Goal: Task Accomplishment & Management: Manage account settings

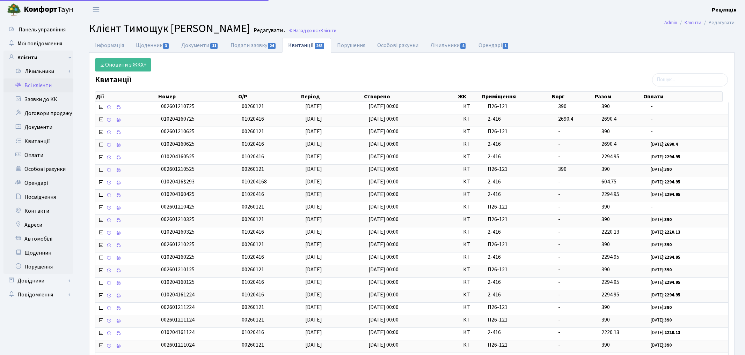
select select "25"
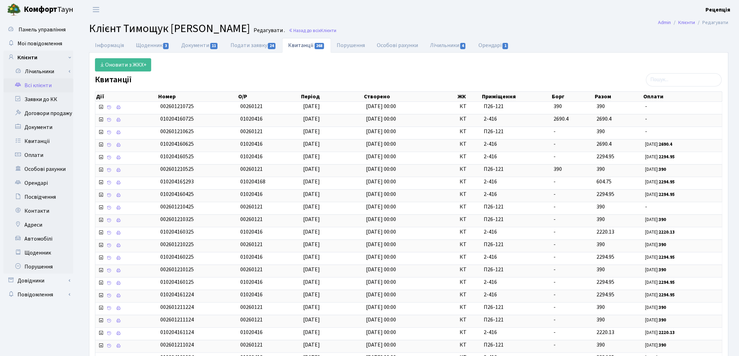
click at [22, 85] on link "Всі клієнти" at bounding box center [38, 86] width 70 height 14
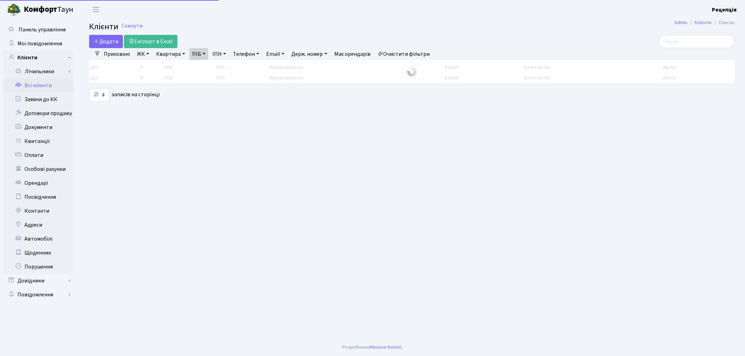
select select
select select "25"
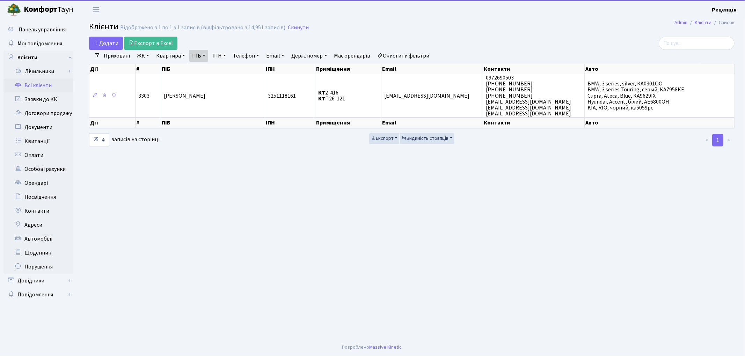
click at [396, 52] on link "Очистити фільтри" at bounding box center [404, 56] width 58 height 12
select select
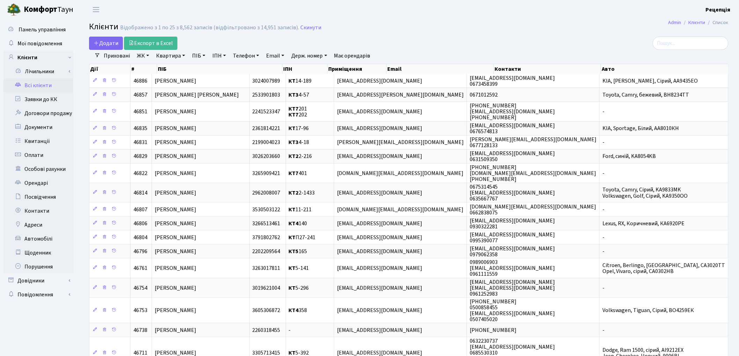
click at [145, 54] on link "ЖК" at bounding box center [143, 56] width 18 height 12
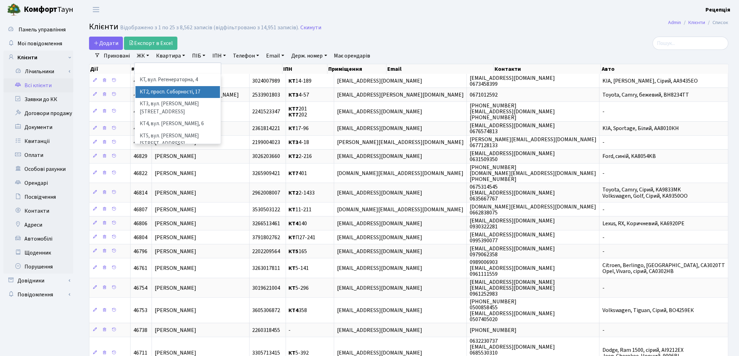
click at [169, 94] on li "КТ2, просп. Соборності, 17" at bounding box center [177, 92] width 84 height 12
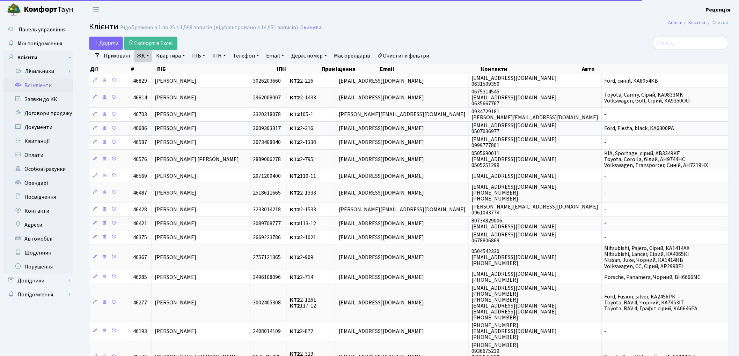
click at [173, 50] on link "Квартира" at bounding box center [170, 56] width 35 height 12
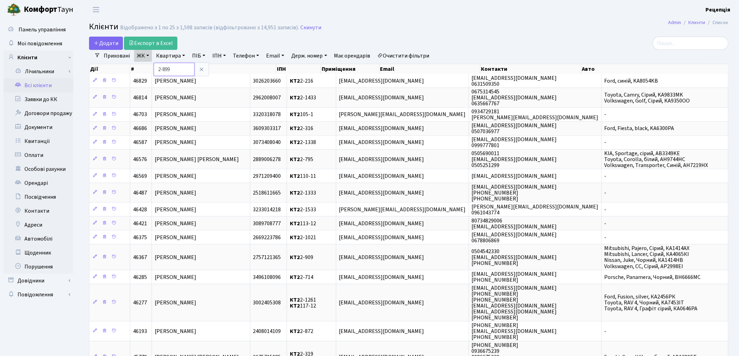
type input "2-899"
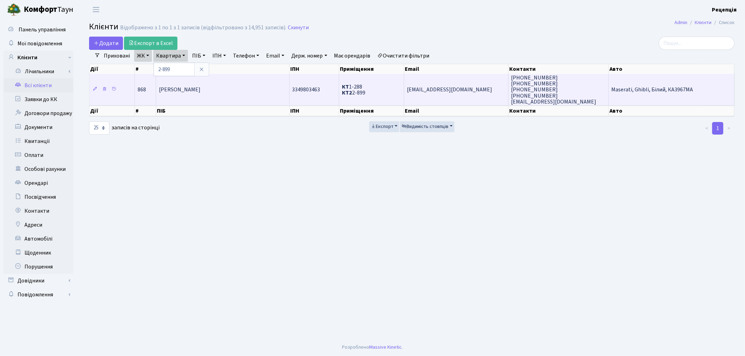
click at [236, 83] on td "Герасименко Юлія Володимирівна" at bounding box center [222, 89] width 133 height 31
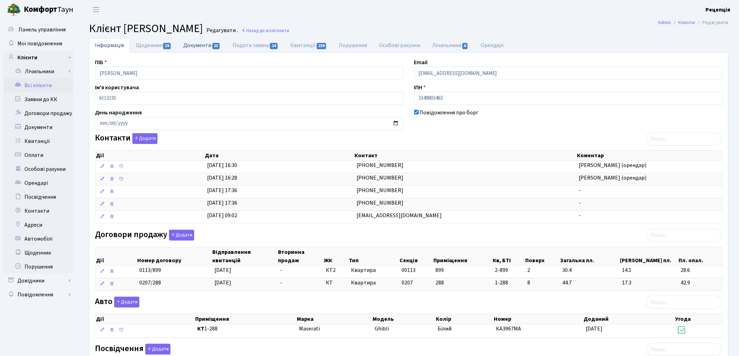
click at [203, 43] on link "Документи 13" at bounding box center [201, 45] width 49 height 14
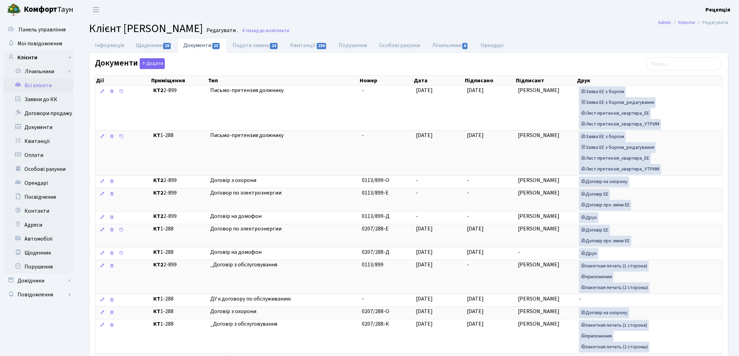
click at [46, 85] on link "Всі клієнти" at bounding box center [38, 86] width 70 height 14
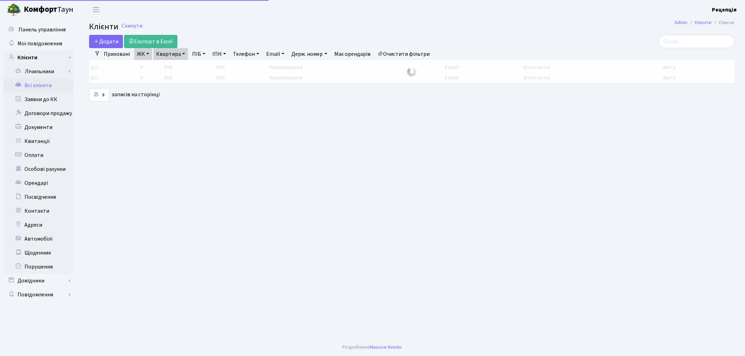
select select "25"
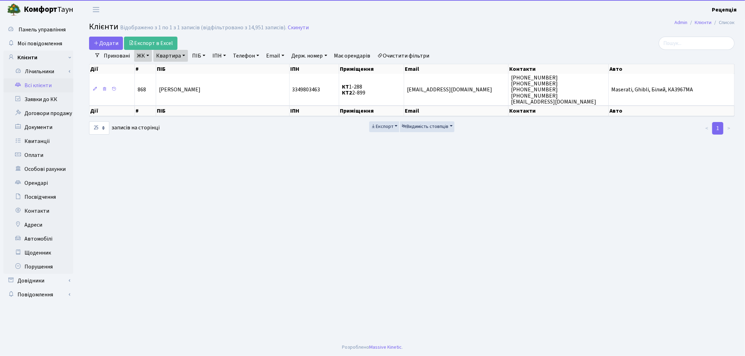
click at [414, 54] on link "Очистити фільтри" at bounding box center [404, 56] width 58 height 12
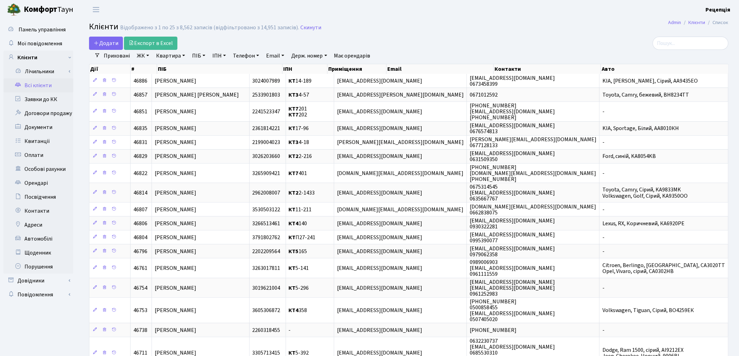
click at [145, 55] on link "ЖК" at bounding box center [143, 56] width 18 height 12
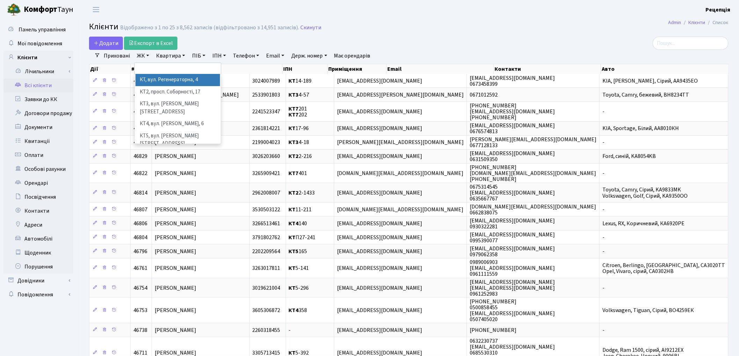
drag, startPoint x: 154, startPoint y: 80, endPoint x: 169, endPoint y: 63, distance: 23.0
click at [154, 80] on li "КТ, вул. Регенераторна, 4" at bounding box center [177, 80] width 84 height 12
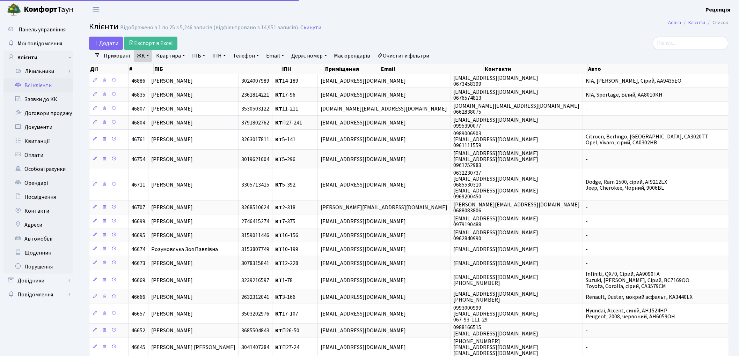
click at [170, 57] on link "Квартира" at bounding box center [170, 56] width 35 height 12
type input "13-14"
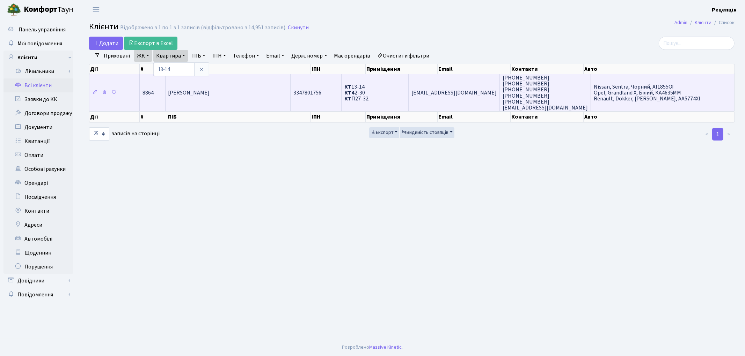
click at [266, 93] on td "[PERSON_NAME]" at bounding box center [228, 92] width 125 height 37
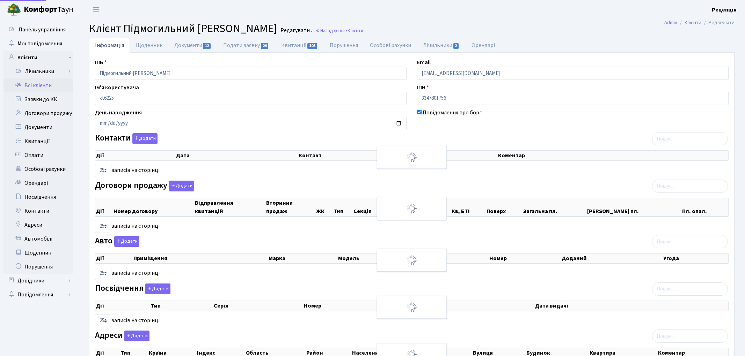
select select "25"
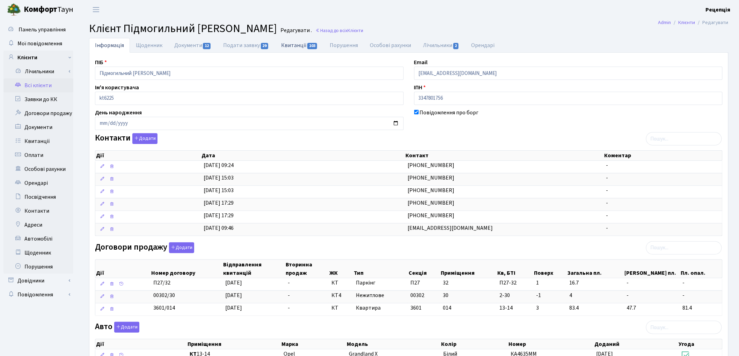
click at [293, 47] on link "Квитанції 103" at bounding box center [299, 45] width 49 height 14
select select "25"
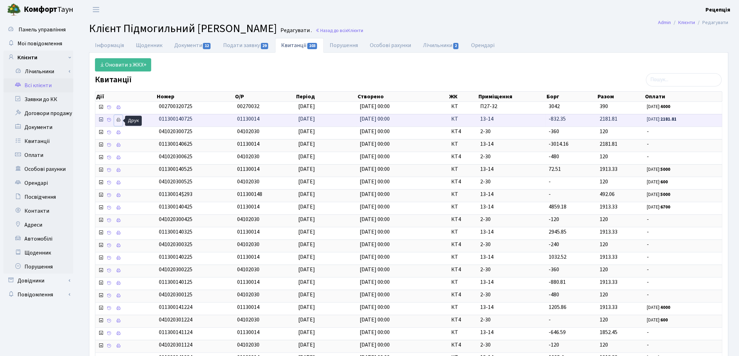
click at [118, 119] on icon at bounding box center [118, 120] width 5 height 5
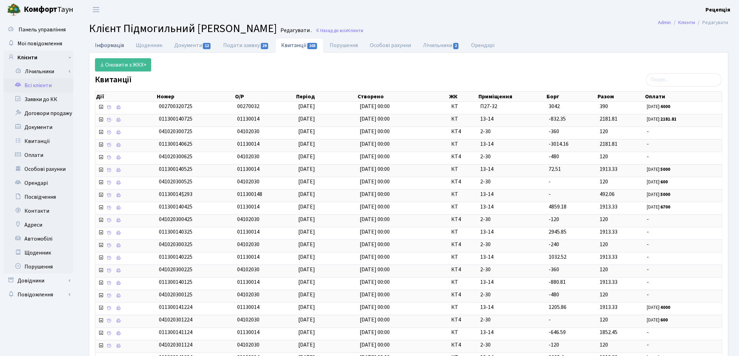
click at [96, 46] on link "Інформація" at bounding box center [109, 45] width 41 height 14
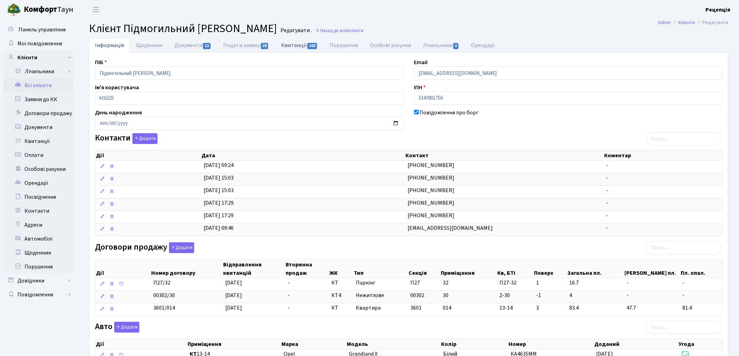
click at [292, 44] on link "Квитанції 103" at bounding box center [299, 45] width 49 height 14
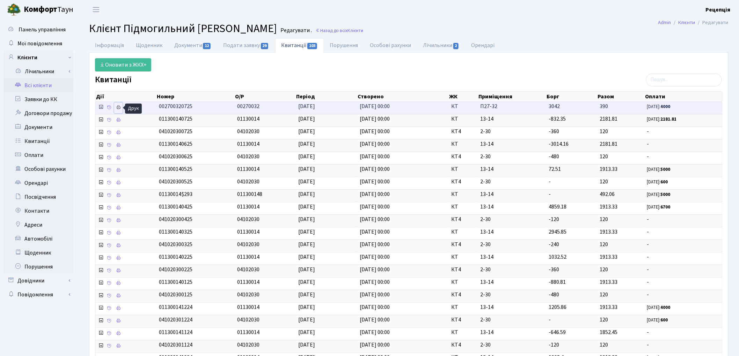
click at [119, 107] on icon at bounding box center [118, 107] width 5 height 5
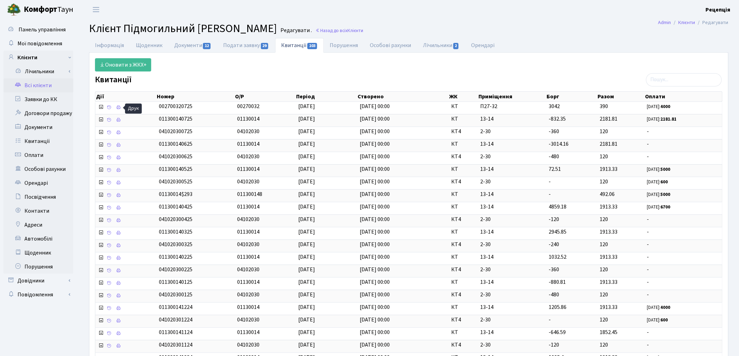
click at [47, 87] on link "Всі клієнти" at bounding box center [38, 86] width 70 height 14
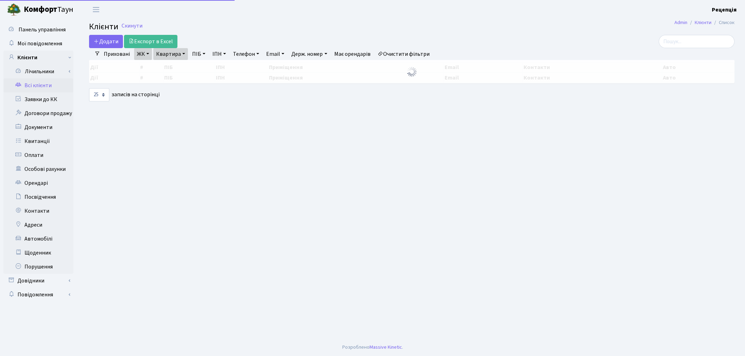
select select "25"
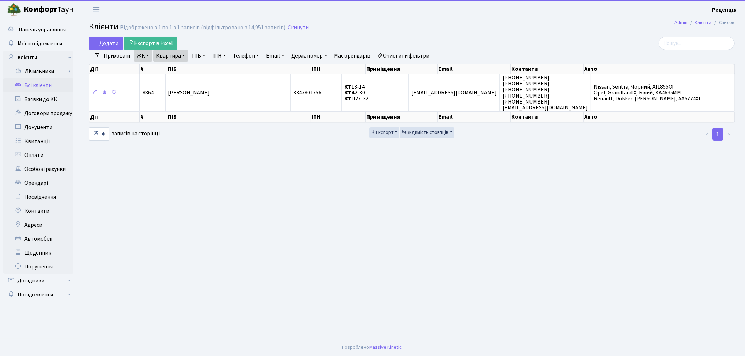
click at [417, 57] on link "Очистити фільтри" at bounding box center [404, 56] width 58 height 12
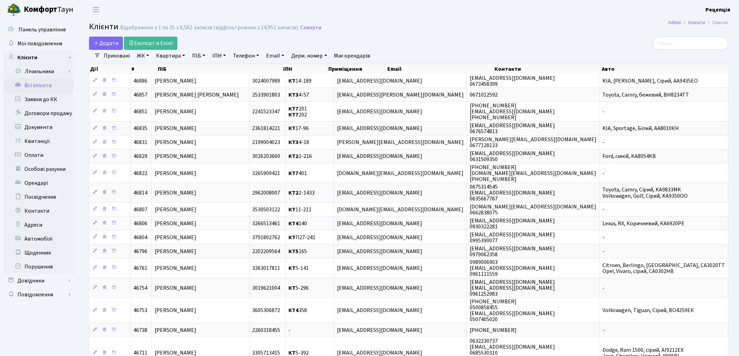
click at [142, 57] on link "ЖК" at bounding box center [143, 56] width 18 height 12
click at [417, 27] on h2 "Клієнти Відображено з 1 по 25 з 8,562 записів (відфільтровано з 14,951 записів)…" at bounding box center [408, 28] width 639 height 12
click at [142, 56] on link "ЖК" at bounding box center [143, 56] width 18 height 12
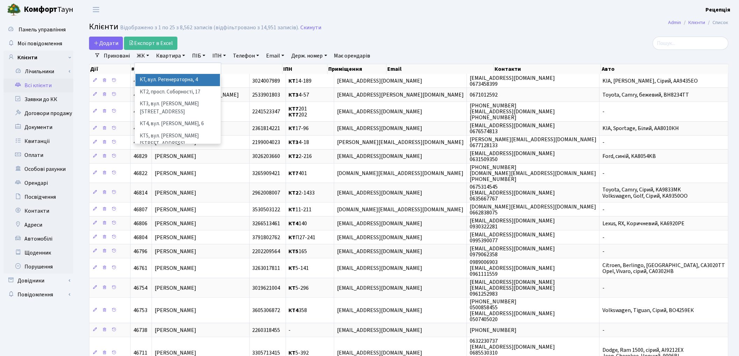
click at [413, 30] on h2 "Клієнти Відображено з 1 по 25 з 8,562 записів (відфільтровано з 14,951 записів)…" at bounding box center [408, 28] width 639 height 12
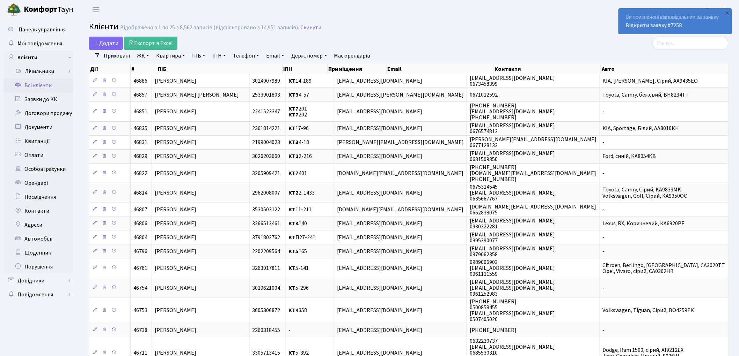
click at [200, 57] on link "ПІБ" at bounding box center [198, 56] width 19 height 12
type input "демченко"
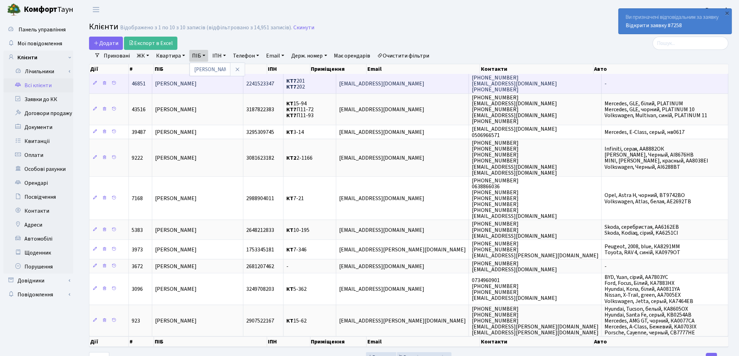
click at [243, 84] on td "[PERSON_NAME]" at bounding box center [197, 83] width 91 height 19
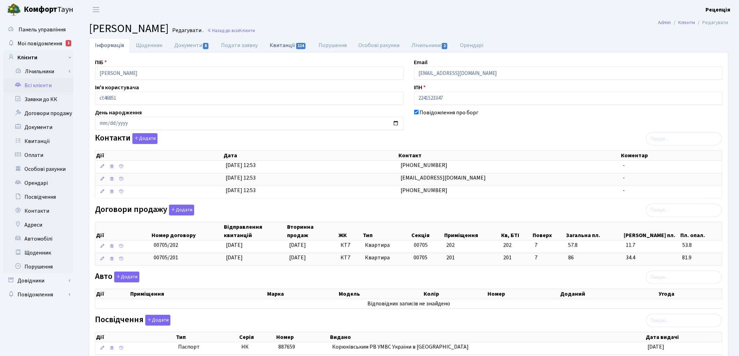
click at [277, 47] on link "Квитанції 114" at bounding box center [288, 45] width 49 height 14
select select "25"
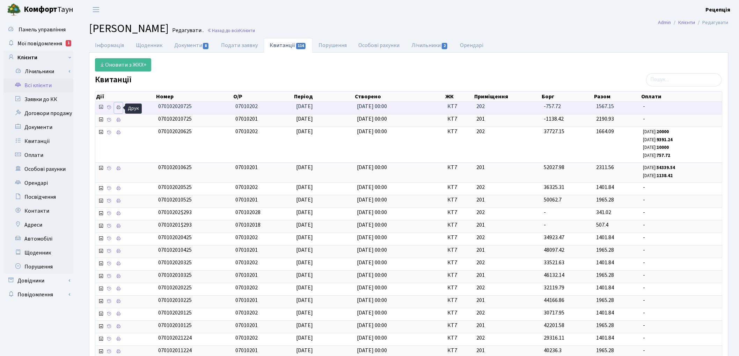
click at [120, 106] on icon at bounding box center [118, 107] width 5 height 5
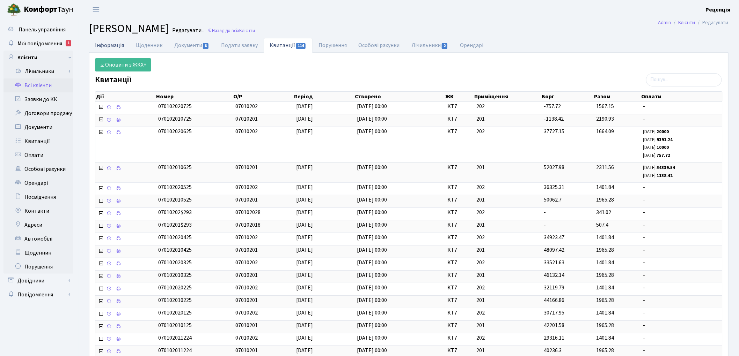
click at [119, 45] on link "Інформація" at bounding box center [109, 45] width 41 height 14
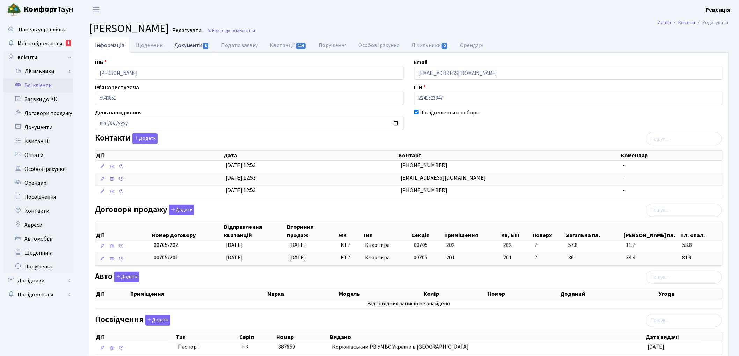
click at [189, 44] on link "Документи 8" at bounding box center [191, 45] width 47 height 14
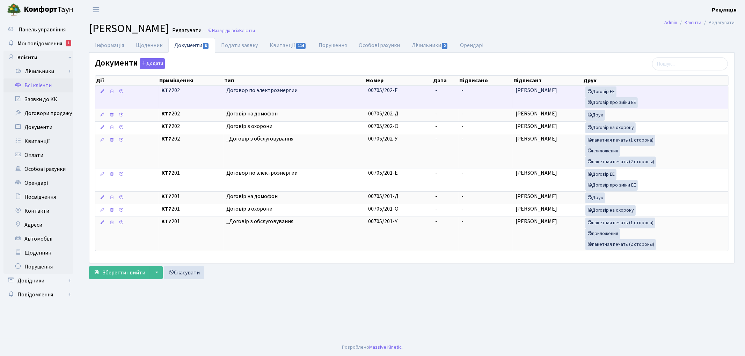
click at [291, 101] on td "Договор по электроэнергии" at bounding box center [294, 97] width 142 height 23
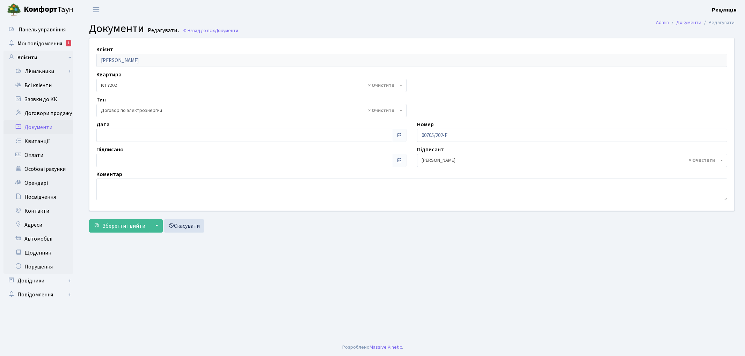
select select "294"
type input "[DATE]"
click at [138, 137] on input "[DATE]" at bounding box center [244, 135] width 296 height 13
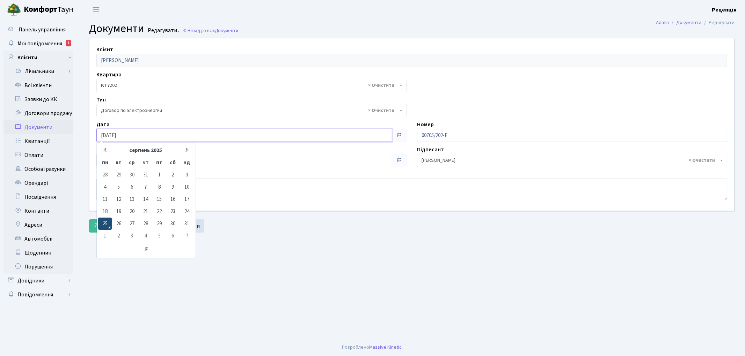
click at [105, 225] on td "25" at bounding box center [105, 224] width 14 height 12
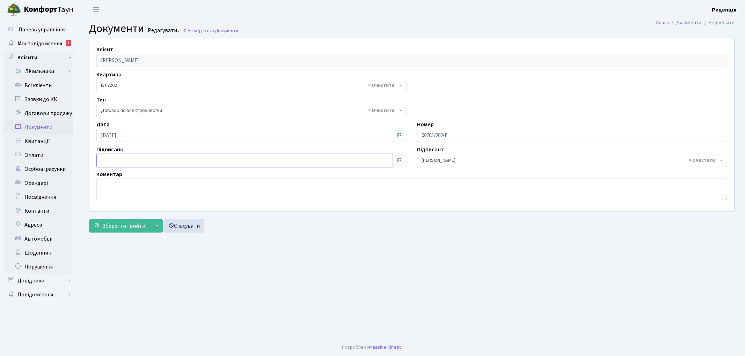
type input "[DATE]"
click at [177, 156] on input "[DATE]" at bounding box center [244, 160] width 296 height 13
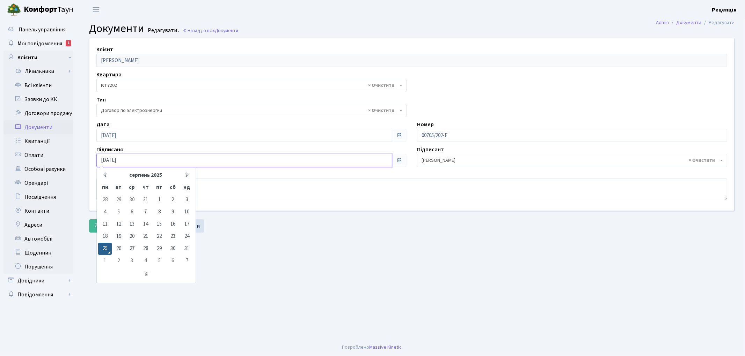
click at [104, 248] on td "25" at bounding box center [105, 249] width 14 height 12
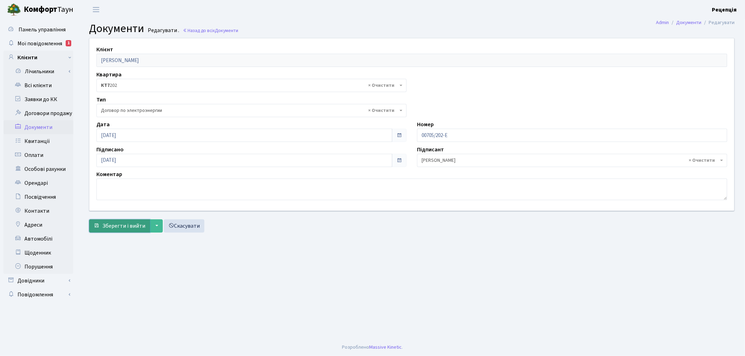
click at [114, 228] on span "Зберегти і вийти" at bounding box center [123, 226] width 43 height 8
